Goal: Task Accomplishment & Management: Manage account settings

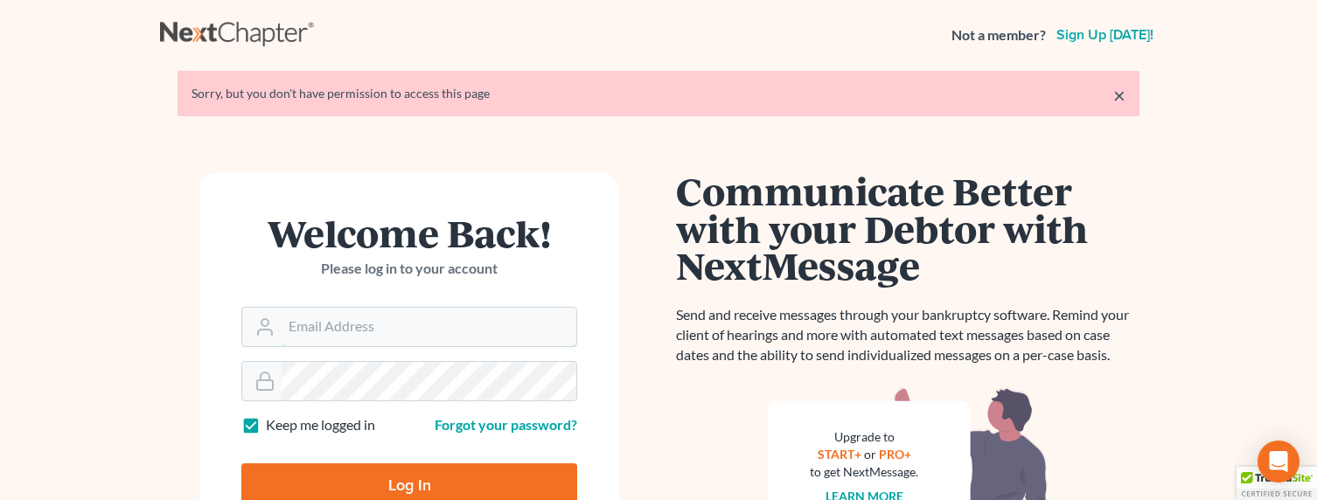
type input "sevan@gorginianlaw.com"
click at [398, 490] on input "Log In" at bounding box center [409, 485] width 336 height 44
type input "Thinking..."
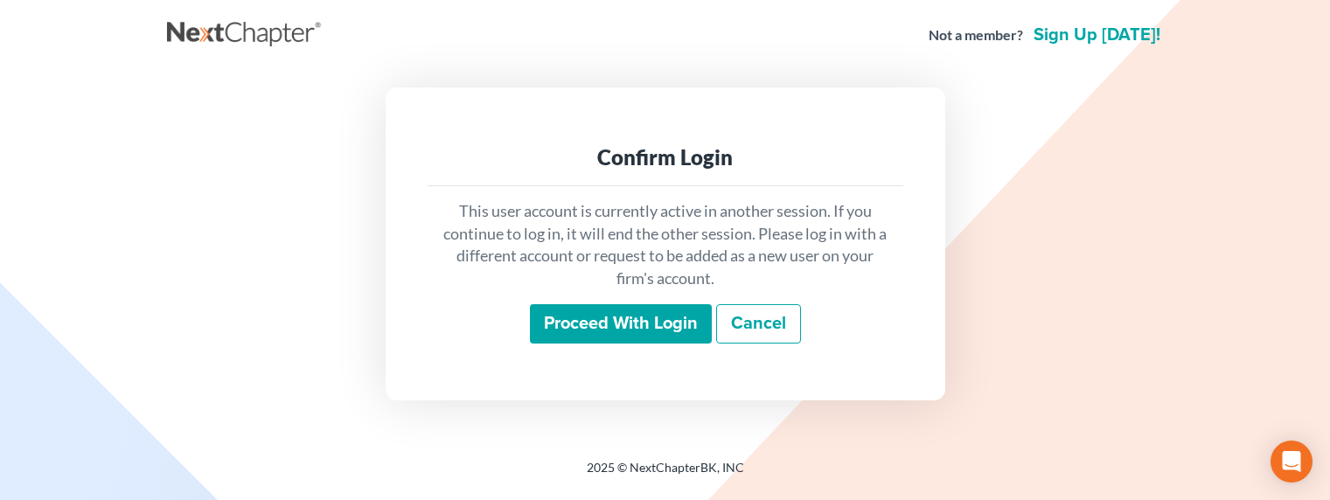
click at [563, 324] on input "Proceed with login" at bounding box center [621, 324] width 182 height 40
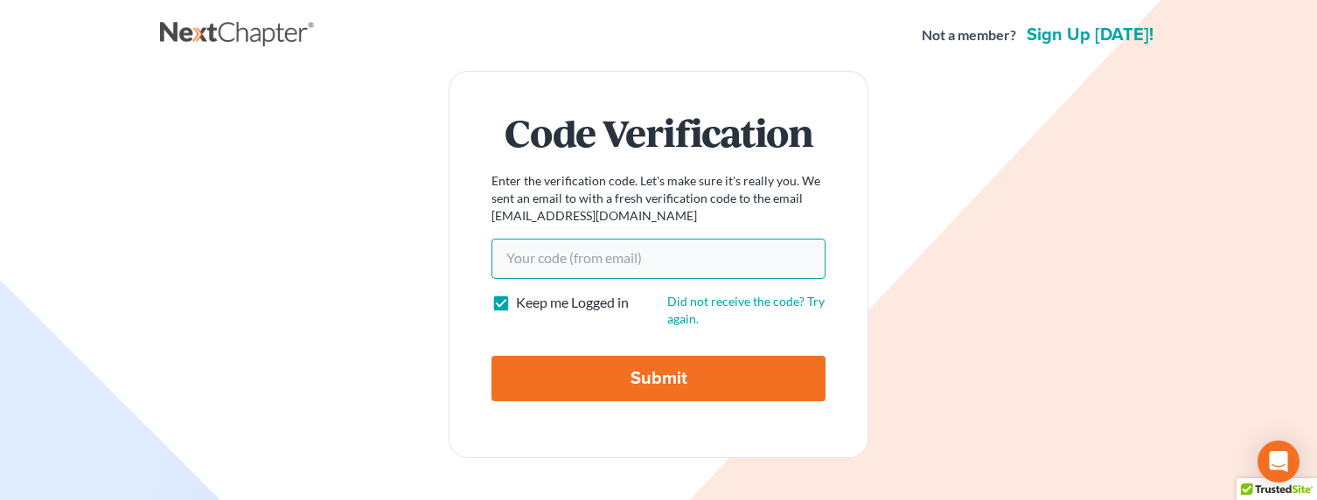
click at [562, 255] on input "Your code(from email)" at bounding box center [658, 259] width 334 height 40
paste input "e87714"
type input "e87714"
click at [640, 388] on input "Submit" at bounding box center [658, 378] width 334 height 45
type input "Thinking..."
